Goal: Communication & Community: Ask a question

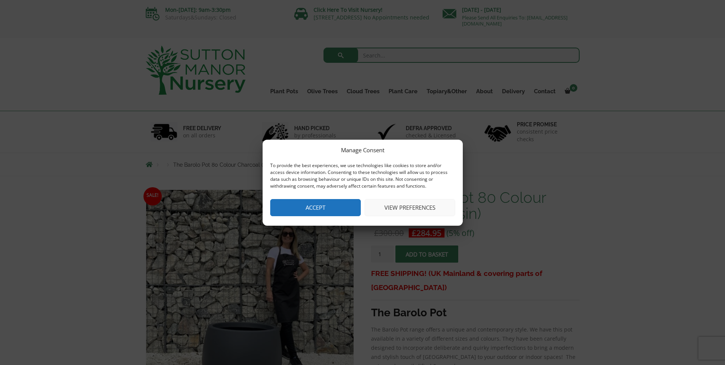
click at [337, 207] on button "Accept" at bounding box center [315, 207] width 91 height 17
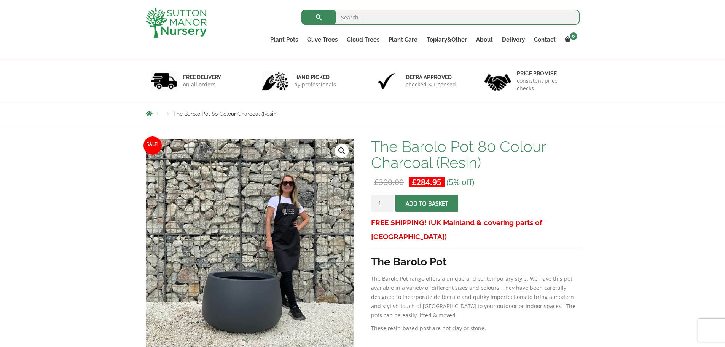
scroll to position [114, 0]
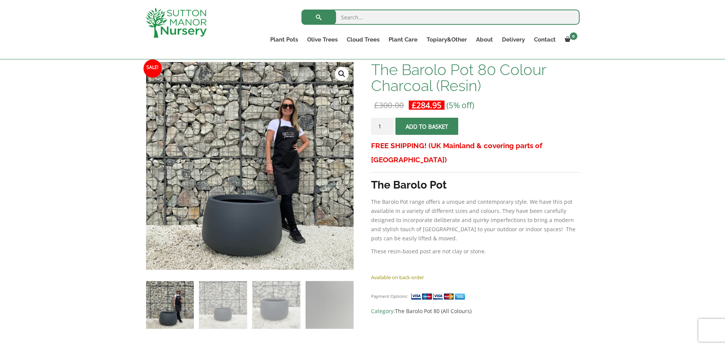
drag, startPoint x: 385, startPoint y: 126, endPoint x: 380, endPoint y: 126, distance: 5.7
click at [380, 126] on input "1" at bounding box center [382, 126] width 23 height 17
click at [386, 124] on input "2" at bounding box center [382, 126] width 23 height 17
click at [386, 124] on input "3" at bounding box center [382, 126] width 23 height 17
click at [386, 124] on input "4" at bounding box center [382, 126] width 23 height 17
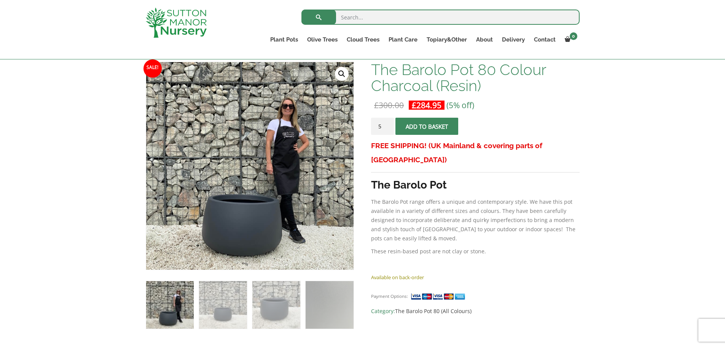
click at [386, 124] on input "5" at bounding box center [382, 126] width 23 height 17
click at [386, 124] on input "6" at bounding box center [382, 126] width 23 height 17
click at [387, 124] on input "7" at bounding box center [382, 126] width 23 height 17
click at [387, 124] on input "8" at bounding box center [382, 126] width 23 height 17
click at [387, 124] on input "9" at bounding box center [382, 126] width 23 height 17
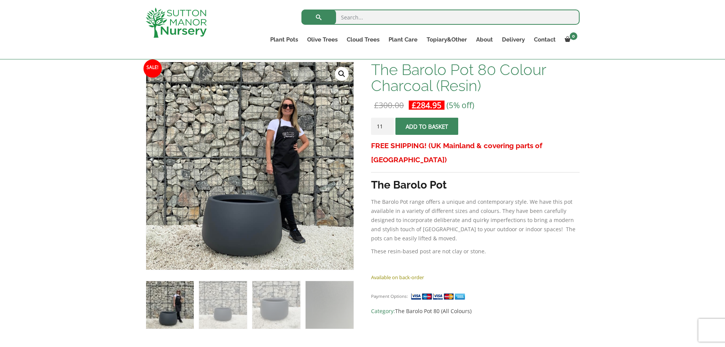
click at [388, 124] on input "11" at bounding box center [382, 126] width 23 height 17
type input "12"
click at [388, 124] on input "12" at bounding box center [382, 126] width 23 height 17
click at [416, 125] on button "Add to basket" at bounding box center [426, 126] width 63 height 17
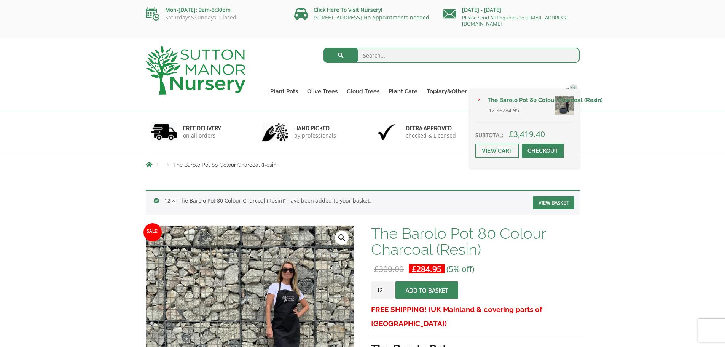
click at [543, 151] on span at bounding box center [543, 151] width 0 height 0
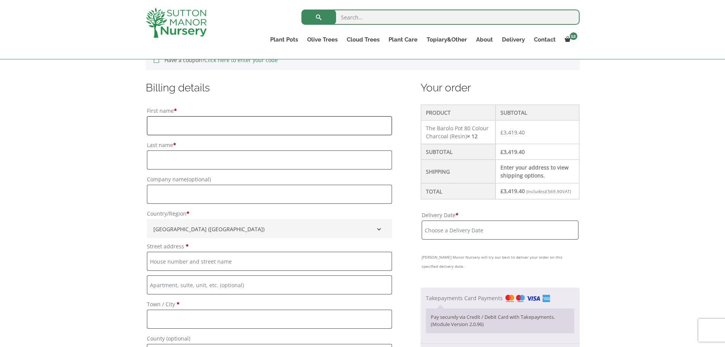
click at [172, 127] on input "First name *" at bounding box center [269, 125] width 245 height 19
type input "Yasmin"
type input "Simpson"
type input "Richardson Roofing Co Ltd"
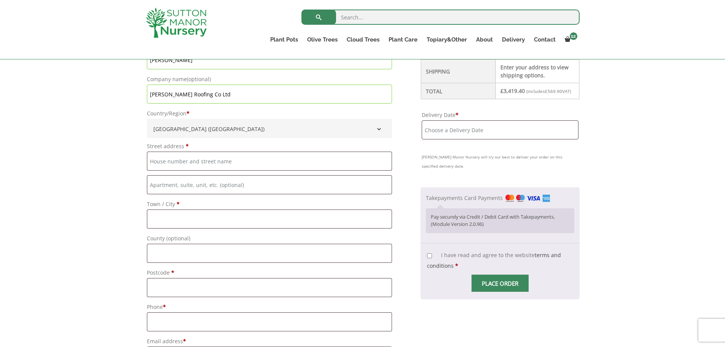
scroll to position [291, 0]
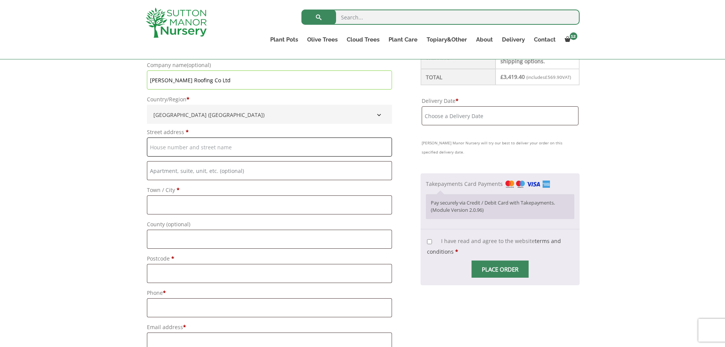
click at [174, 143] on input "Street address *" at bounding box center [269, 146] width 245 height 19
type input "Richardson HOuse"
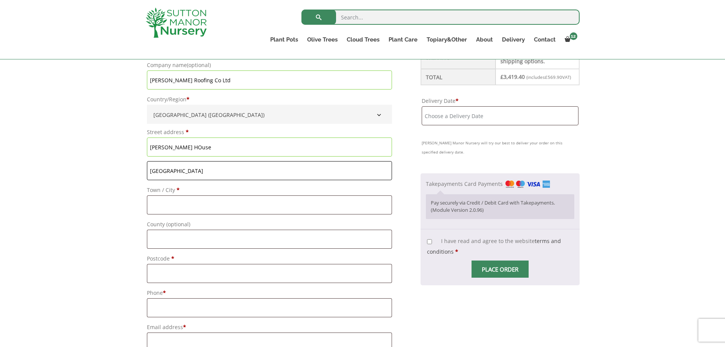
type input "Moor Lane"
type input "Staines"
type input "Middlesexc"
type input "[GEOGRAPHIC_DATA]"
type input "TW19 6EQ"
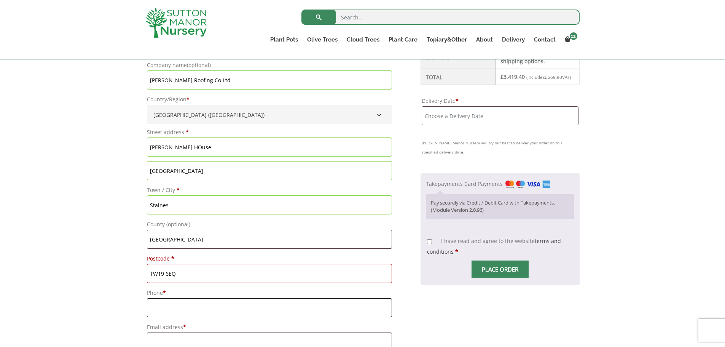
type input "07966104509"
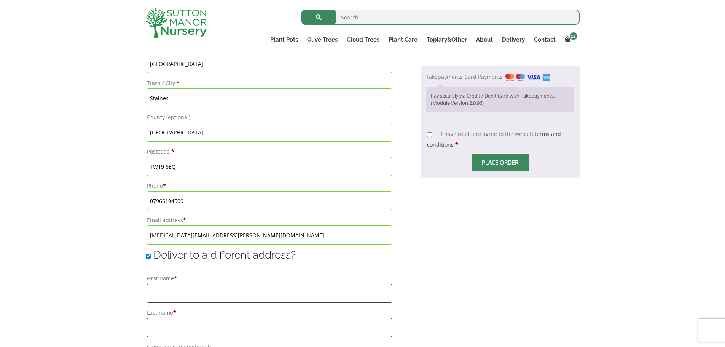
scroll to position [405, 0]
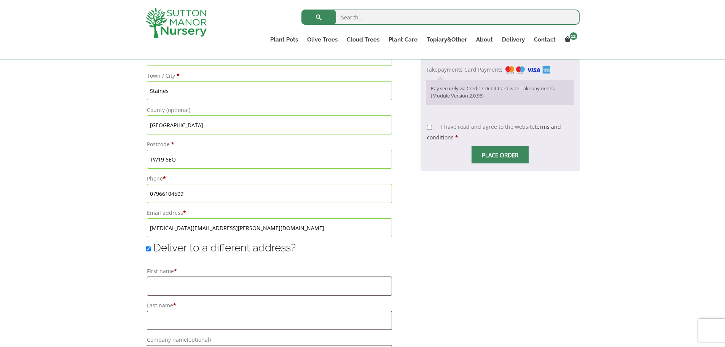
drag, startPoint x: 243, startPoint y: 226, endPoint x: 142, endPoint y: 217, distance: 101.6
click at [142, 217] on div "Have a coupon? Click here to enter your code Apply coupon Billing details First…" at bounding box center [362, 214] width 445 height 798
type input "ysimpson@richardsonprojects.uk"
click at [149, 249] on input "Deliver to a different address?" at bounding box center [148, 248] width 5 height 5
checkbox input "false"
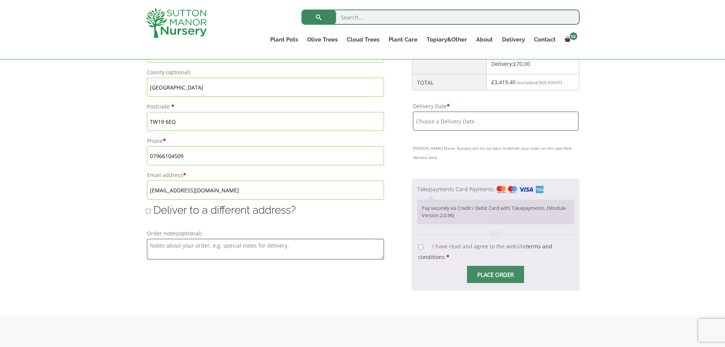
scroll to position [443, 0]
click at [295, 248] on textarea "Order notes (optional)" at bounding box center [265, 248] width 237 height 21
type textarea "Deliver to our yard"
click at [603, 196] on div "Have a coupon? Click here to enter your code Apply coupon Billing details First…" at bounding box center [362, 41] width 725 height 545
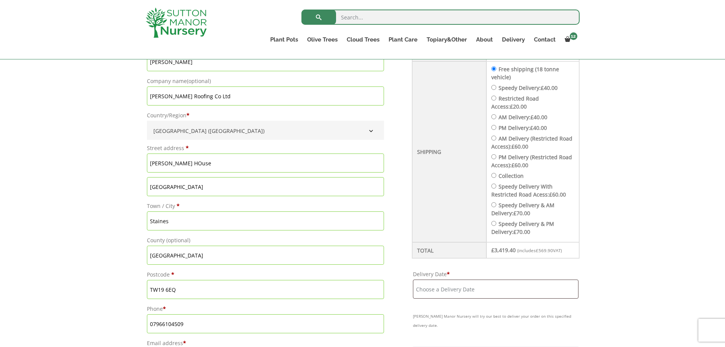
scroll to position [405, 0]
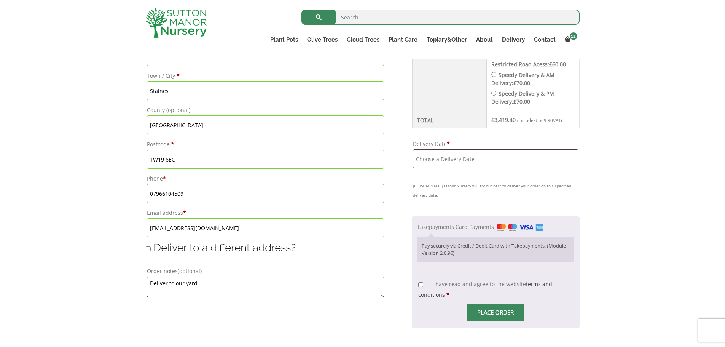
click at [445, 158] on input "Delivery Date *" at bounding box center [496, 158] width 166 height 19
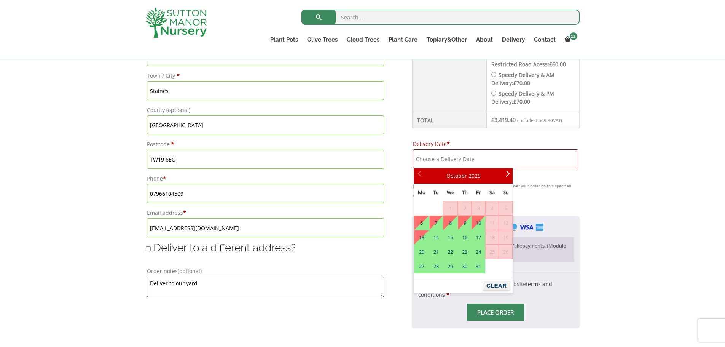
click at [419, 222] on link "6" at bounding box center [421, 223] width 14 height 14
type input "6 October, 2025"
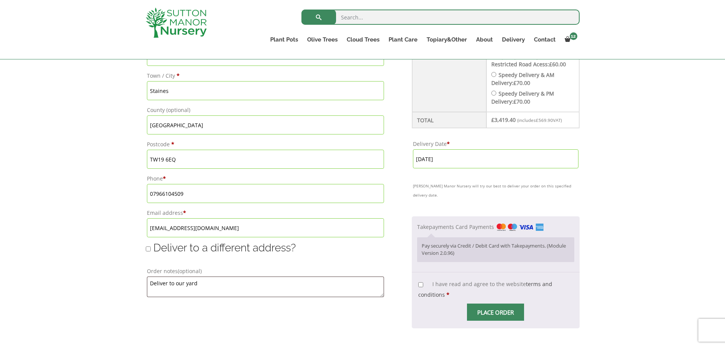
click at [419, 282] on input "I have read and agree to the website terms and conditions *" at bounding box center [420, 284] width 5 height 5
checkbox input "true"
click at [481, 306] on span "Place order" at bounding box center [495, 311] width 57 height 17
click at [512, 303] on span "Place order" at bounding box center [495, 311] width 57 height 17
click at [524, 237] on div "Pay securely via Credit / Debit Card with Takepayments. (Module Version 2.0.96)" at bounding box center [495, 249] width 157 height 24
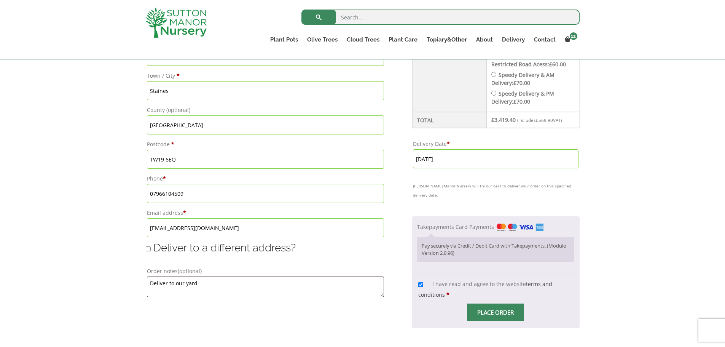
click at [460, 223] on label "Takepayments Card Payments" at bounding box center [480, 226] width 127 height 7
click at [0, 0] on input "Takepayments Card Payments" at bounding box center [0, 0] width 0 height 0
click at [504, 223] on img "Checkout" at bounding box center [520, 227] width 47 height 8
click at [0, 0] on input "Takepayments Card Payments" at bounding box center [0, 0] width 0 height 0
click at [526, 223] on img "Checkout" at bounding box center [520, 227] width 47 height 8
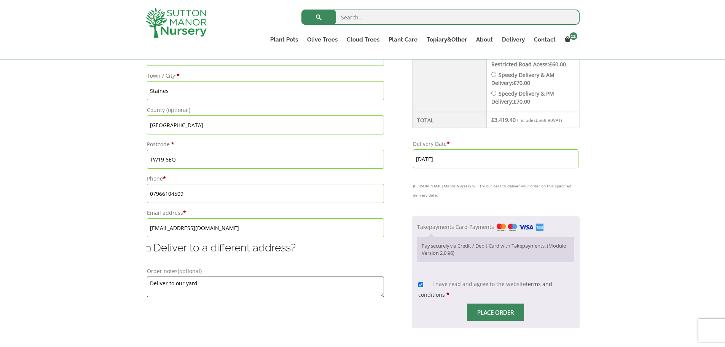
click at [0, 0] on input "Takepayments Card Payments" at bounding box center [0, 0] width 0 height 0
click at [423, 245] on p "Pay securely via Credit / Debit Card with Takepayments. (Module Version 2.0.96)" at bounding box center [495, 249] width 147 height 15
click at [487, 242] on p "Pay securely via Credit / Debit Card with Takepayments. (Module Version 2.0.96)" at bounding box center [495, 249] width 147 height 15
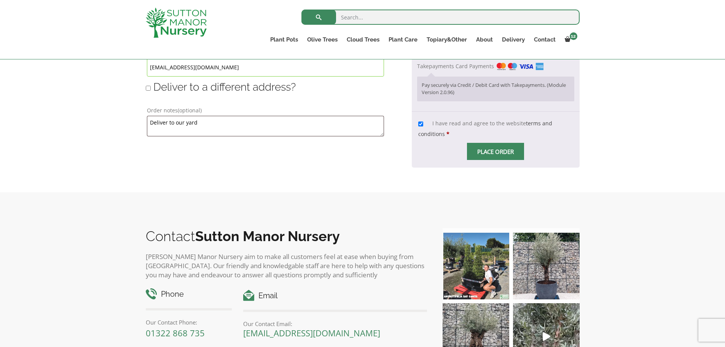
scroll to position [481, 0]
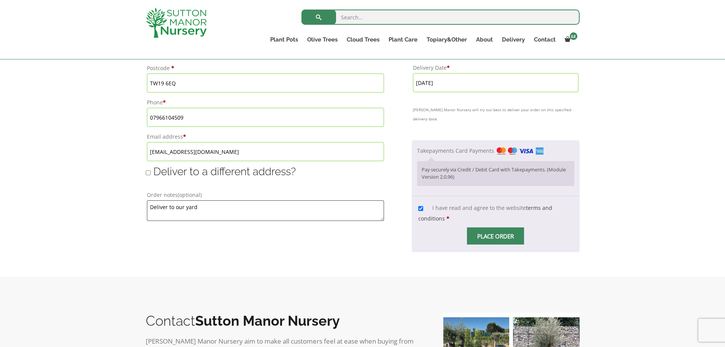
click at [495, 236] on span "Checkout" at bounding box center [495, 236] width 0 height 0
click at [550, 39] on link "Contact" at bounding box center [544, 39] width 31 height 11
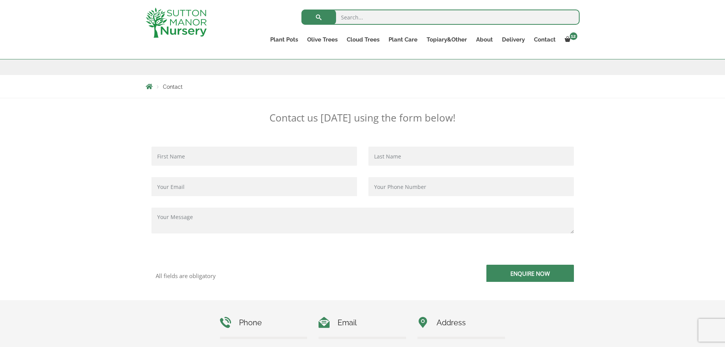
scroll to position [253, 0]
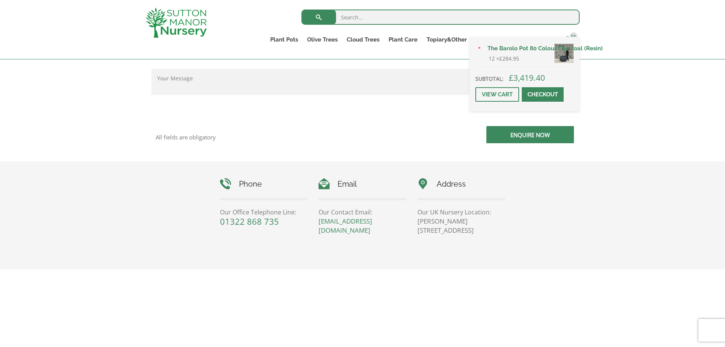
click at [568, 35] on link "12" at bounding box center [569, 39] width 19 height 11
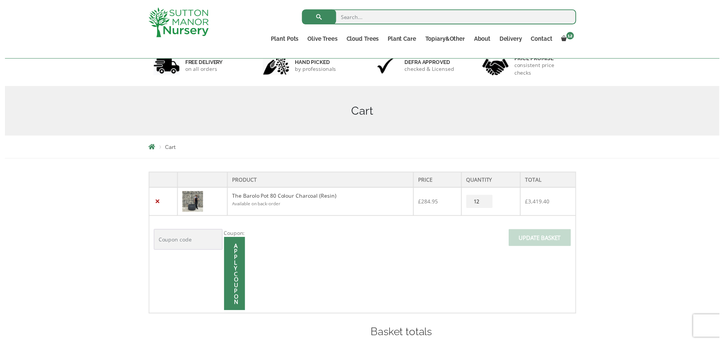
scroll to position [152, 0]
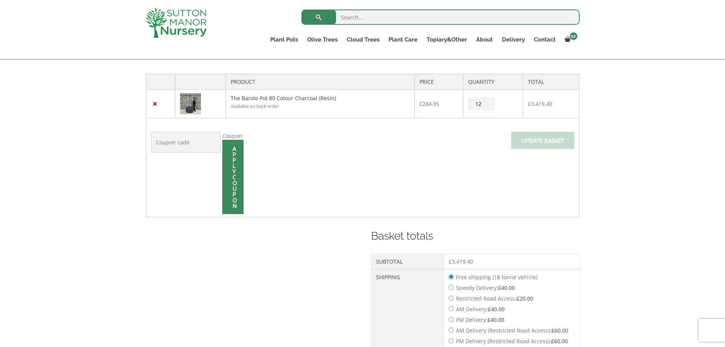
click at [639, 100] on div "Product Price Quantity Total × The Barolo Pot 80 Colour Charcoal (Resin) Availa…" at bounding box center [362, 276] width 725 height 433
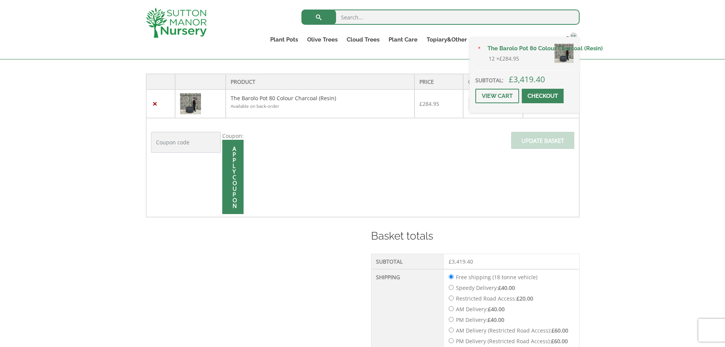
click at [543, 96] on span at bounding box center [543, 96] width 0 height 0
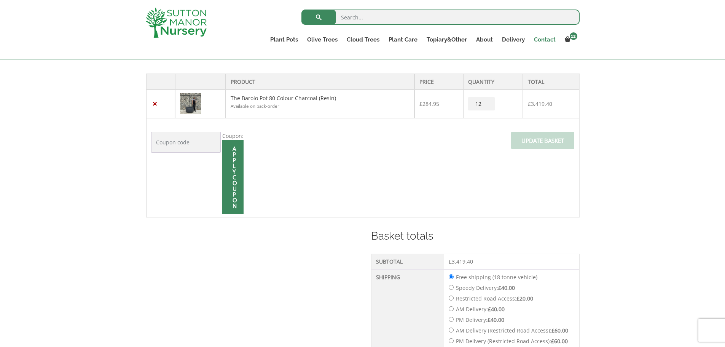
click at [549, 39] on link "Contact" at bounding box center [544, 39] width 31 height 11
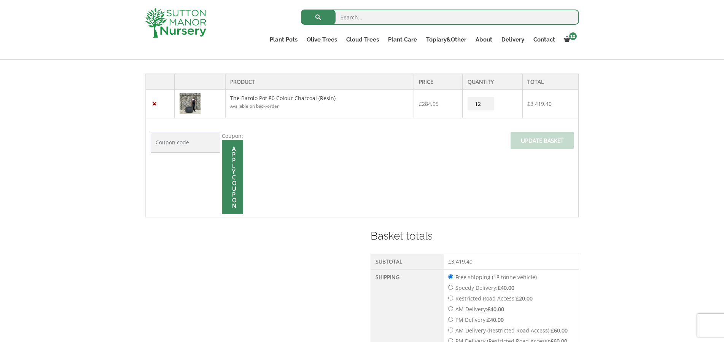
drag, startPoint x: 315, startPoint y: 99, endPoint x: 536, endPoint y: 45, distance: 226.9
click at [536, 45] on li "Contact" at bounding box center [544, 41] width 31 height 15
click at [546, 40] on link "Contact" at bounding box center [544, 39] width 31 height 11
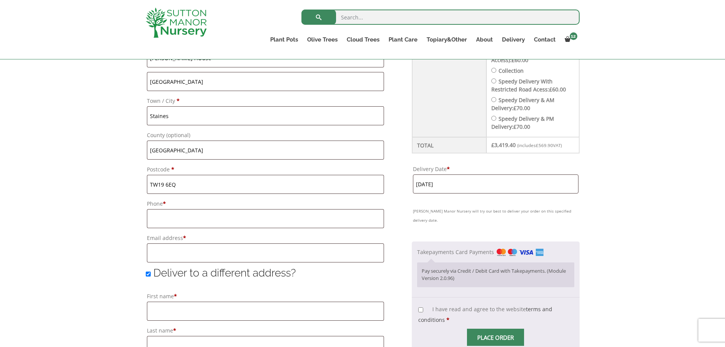
scroll to position [457, 0]
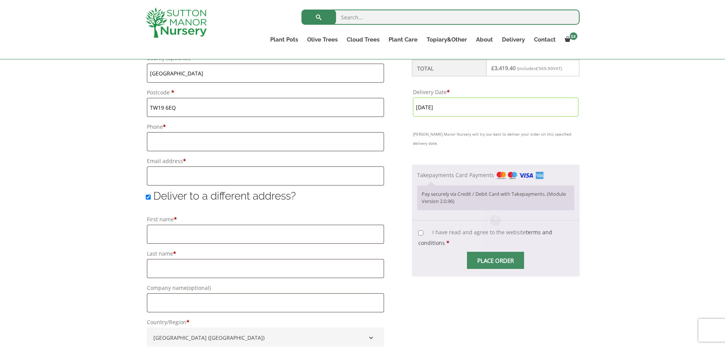
click at [421, 225] on div "Checkout" at bounding box center [496, 220] width 168 height 112
click at [495, 260] on span "Checkout" at bounding box center [495, 260] width 0 height 0
click at [417, 166] on ul "Takepayments Card Payments Pay securely via Credit / Debit Card with Takepaymen…" at bounding box center [496, 192] width 168 height 56
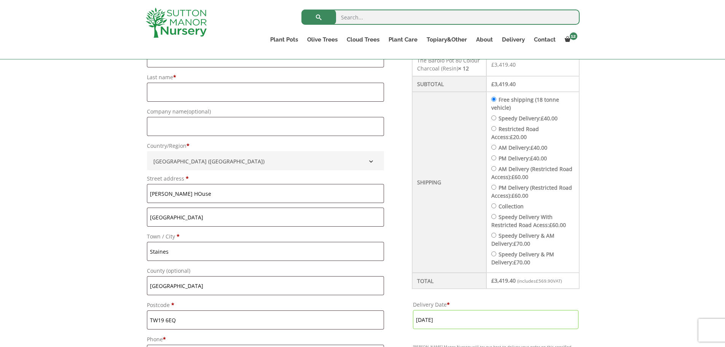
scroll to position [114, 0]
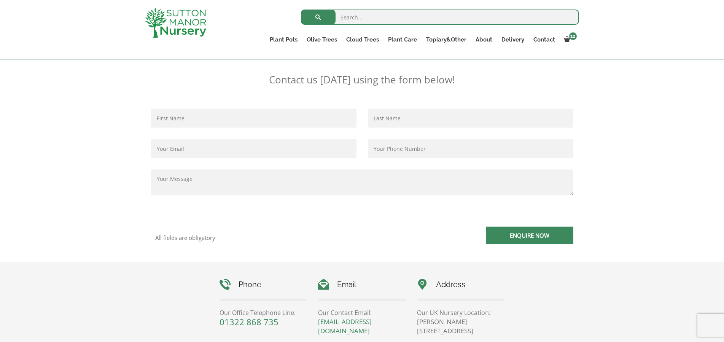
click at [196, 121] on input "Contact form" at bounding box center [253, 117] width 205 height 19
type input "[PERSON_NAME]"
type input "S"
click at [390, 119] on input "Contact form" at bounding box center [470, 117] width 205 height 19
type input "[PERSON_NAME]"
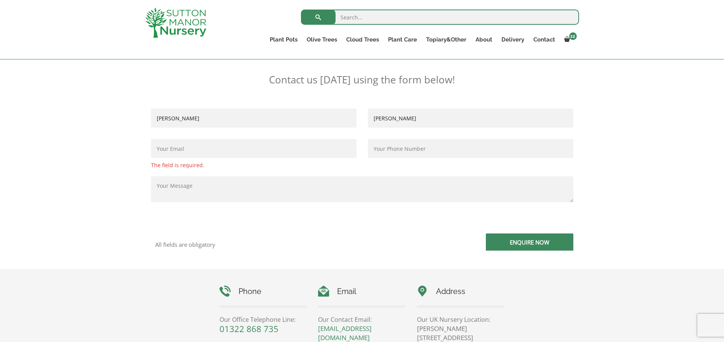
click at [189, 154] on input "Contact form" at bounding box center [253, 148] width 205 height 19
type input "[EMAIL_ADDRESS][DOMAIN_NAME]"
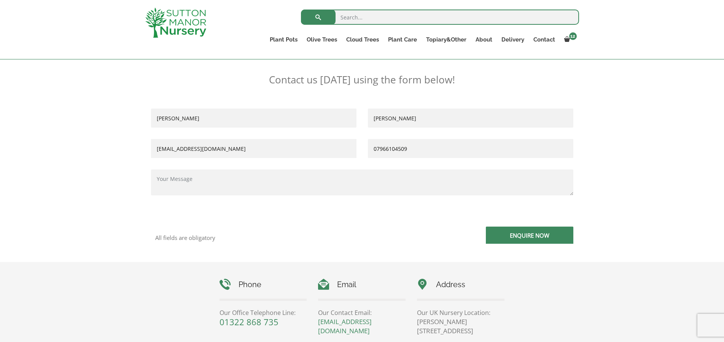
type input "07966104509"
type textarea "Hi I am trying to buy 12 x Barolo pots in [GEOGRAPHIC_DATA] and even though all…"
click at [549, 242] on input "Enquire Now" at bounding box center [530, 234] width 88 height 17
click at [516, 235] on input "Enquire Now" at bounding box center [530, 234] width 88 height 17
